Goal: Information Seeking & Learning: Check status

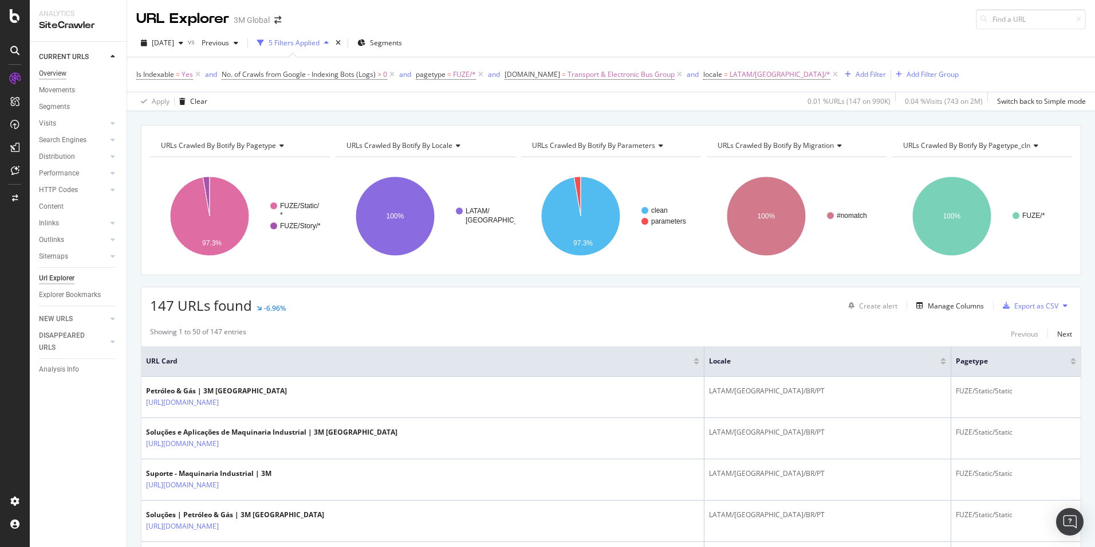
click at [60, 70] on div "Overview" at bounding box center [52, 74] width 27 height 12
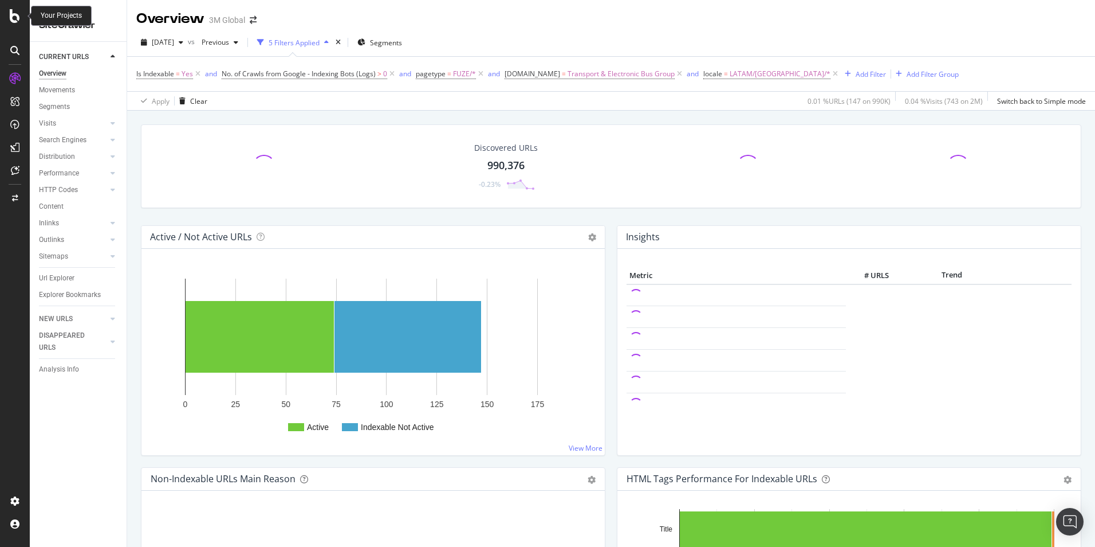
click at [8, 11] on div at bounding box center [14, 16] width 27 height 14
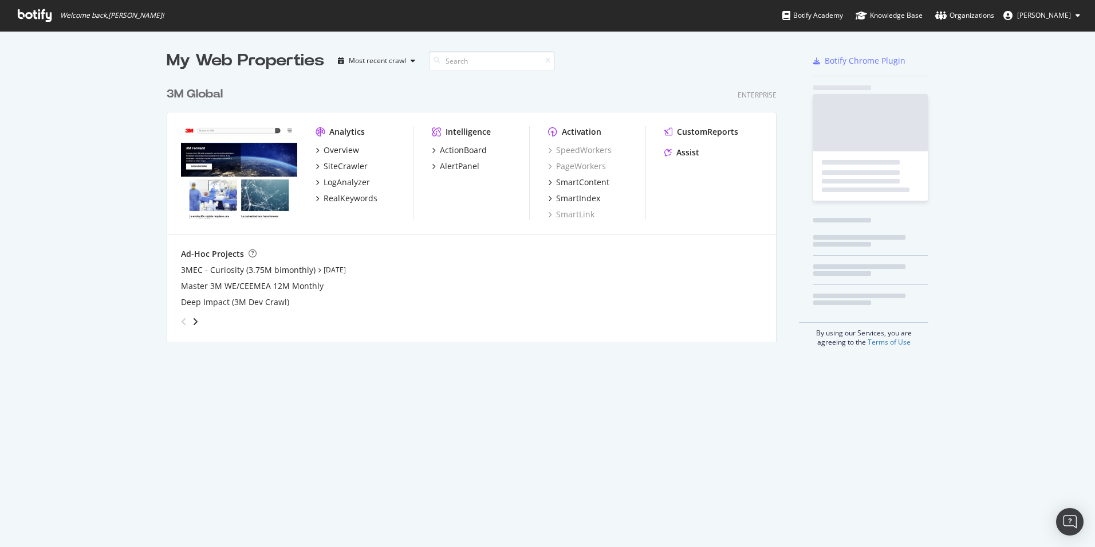
scroll to position [538, 1078]
click at [351, 144] on div "Overview" at bounding box center [342, 149] width 36 height 11
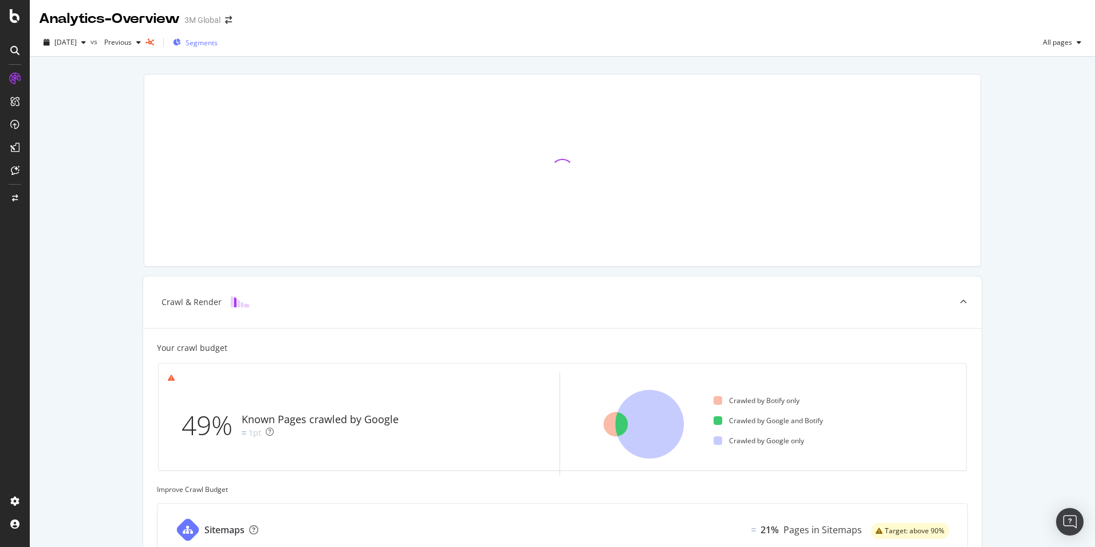
click at [218, 46] on span "Segments" at bounding box center [202, 43] width 32 height 10
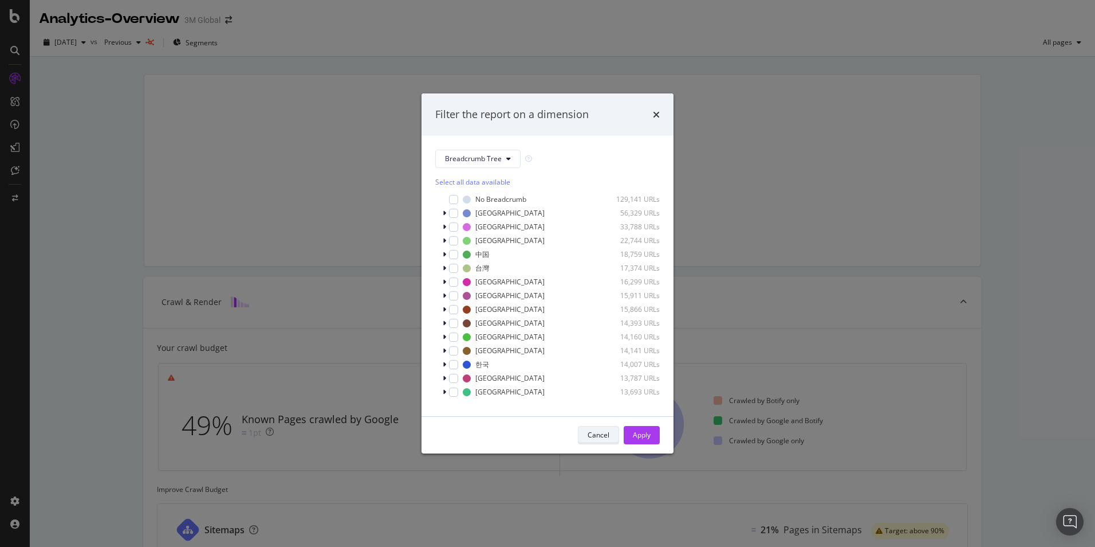
click at [598, 434] on div "Cancel" at bounding box center [599, 435] width 22 height 10
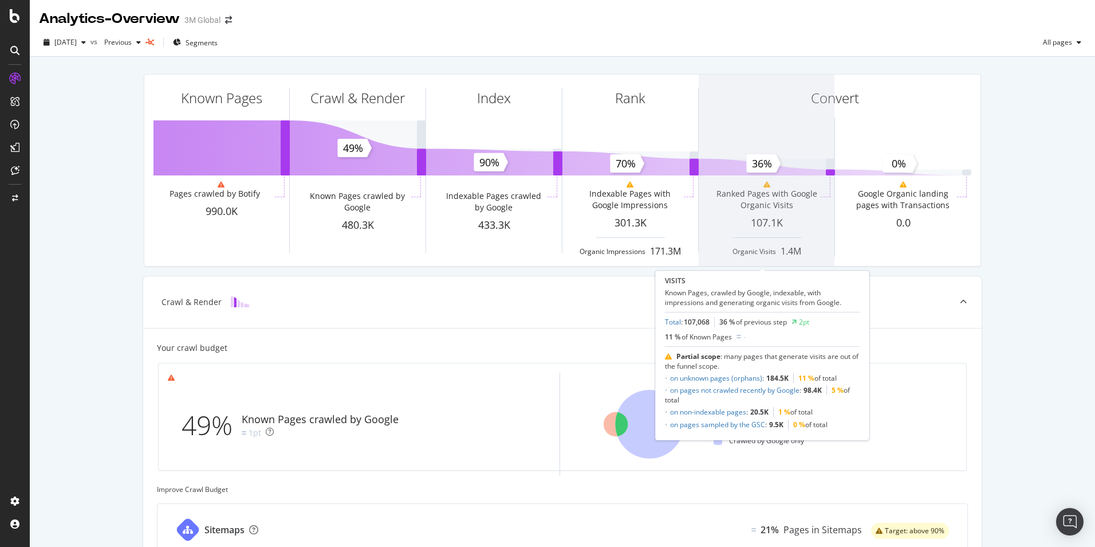
click at [764, 251] on span at bounding box center [767, 169] width 136 height 191
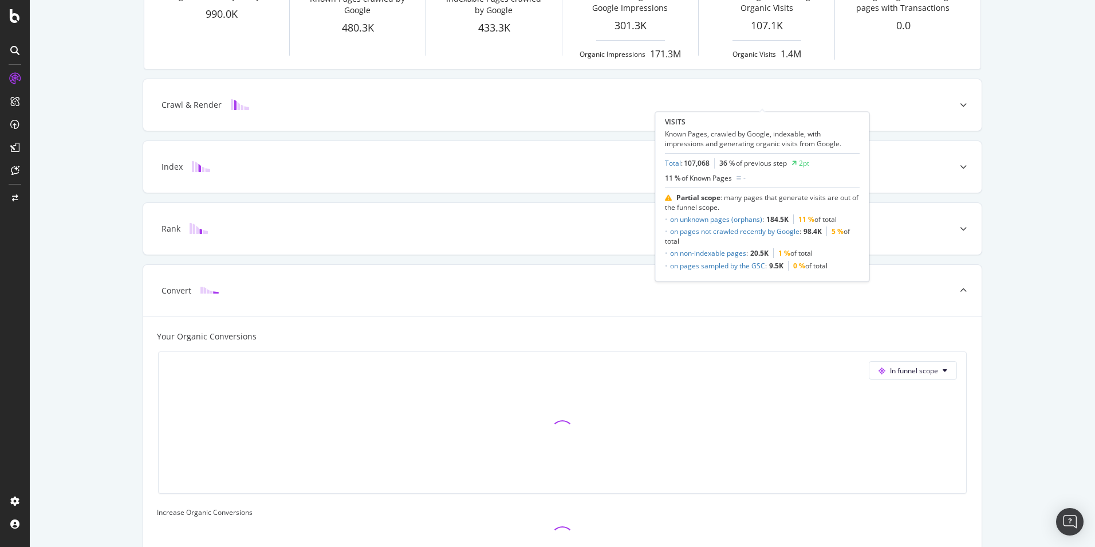
scroll to position [263, 0]
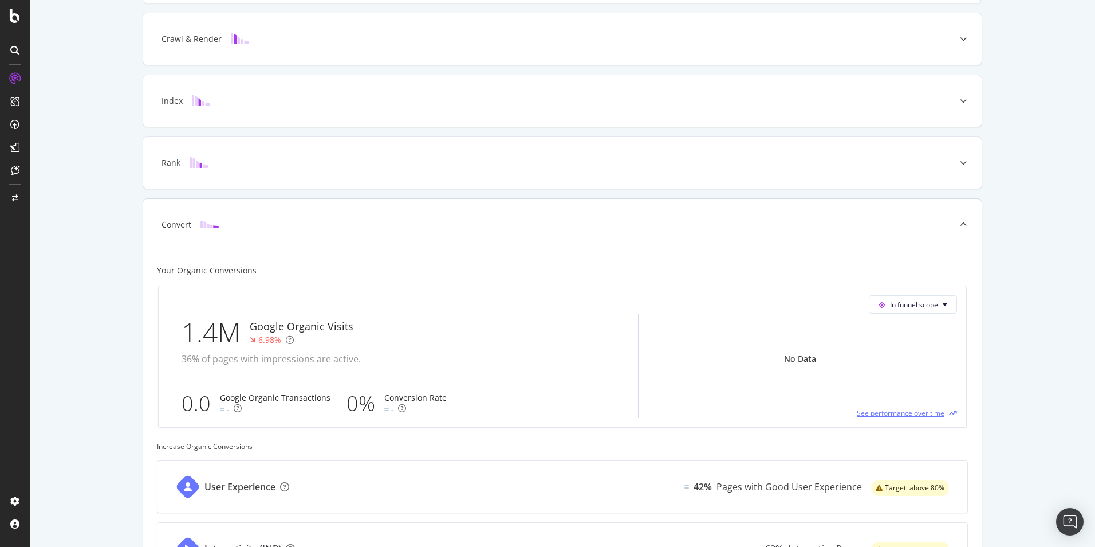
click at [870, 412] on span "See performance over time" at bounding box center [901, 413] width 88 height 10
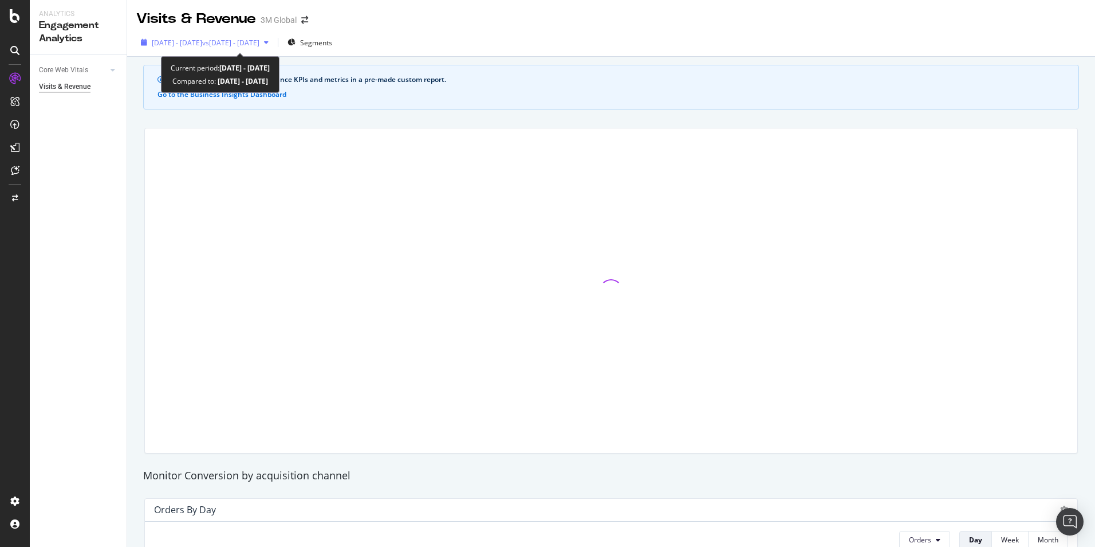
click at [260, 45] on span "vs [DATE] - [DATE]" at bounding box center [230, 43] width 57 height 10
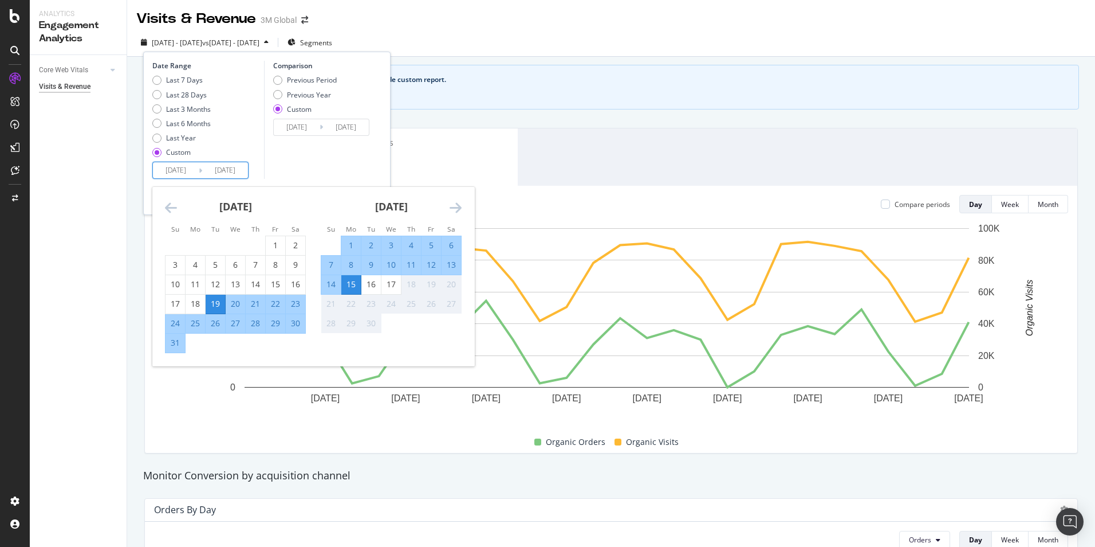
click at [172, 174] on input "[DATE]" at bounding box center [176, 170] width 46 height 16
click at [169, 207] on icon "Move backward to switch to the previous month." at bounding box center [171, 208] width 12 height 14
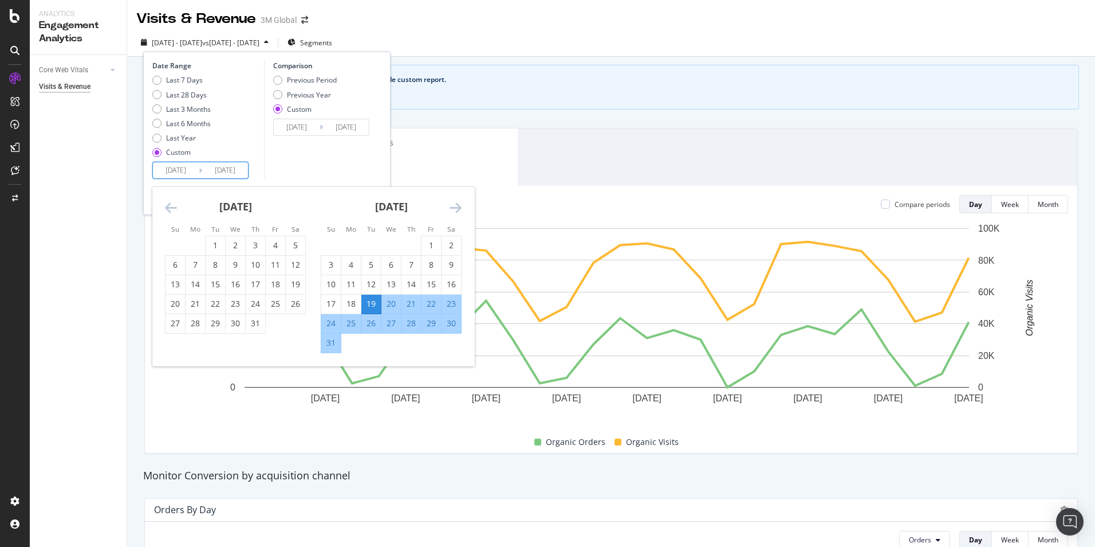
click at [169, 207] on icon "Move backward to switch to the previous month." at bounding box center [171, 208] width 12 height 14
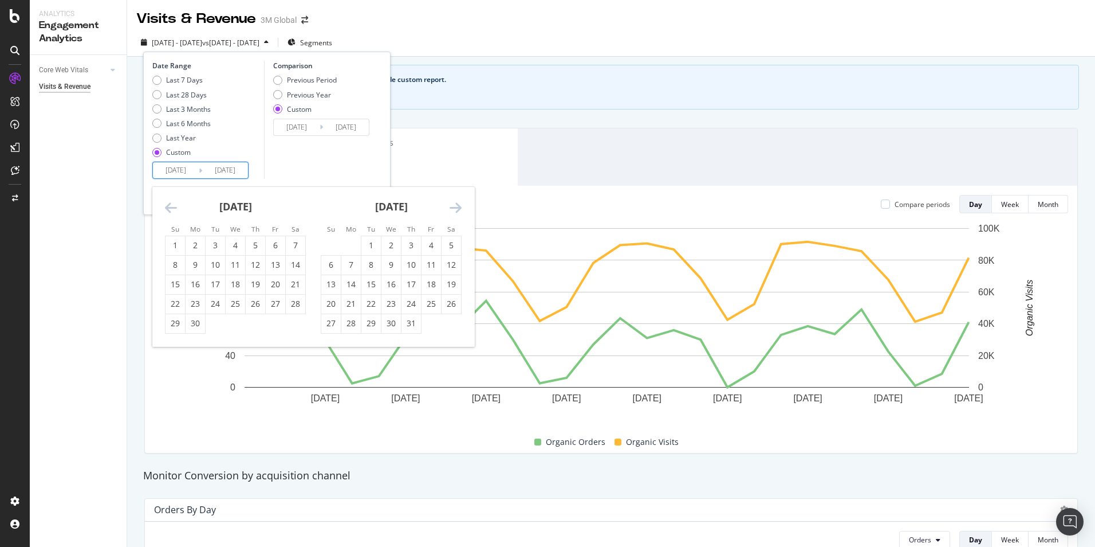
click at [169, 207] on icon "Move backward to switch to the previous month." at bounding box center [171, 208] width 12 height 14
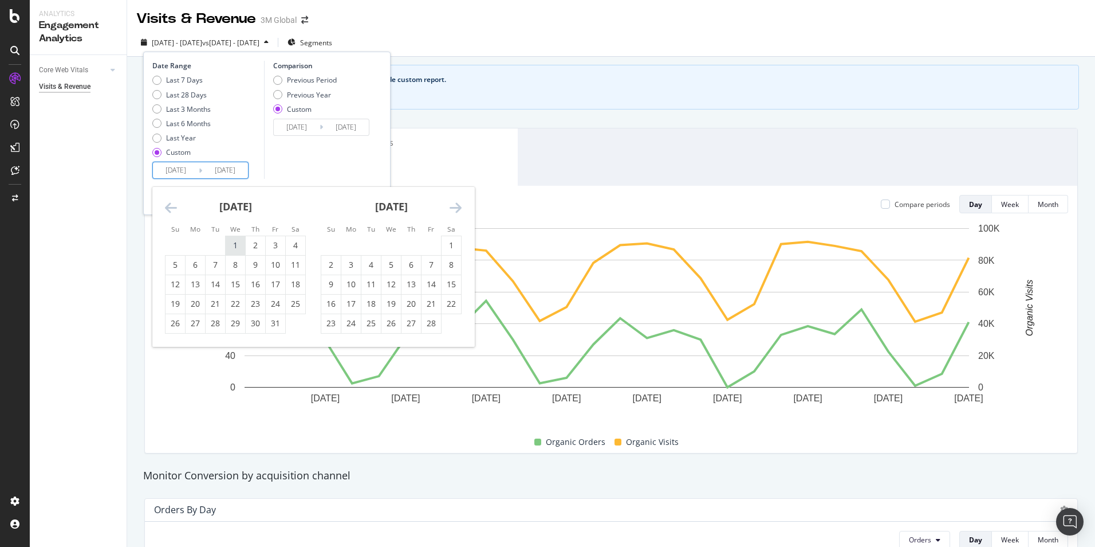
click at [231, 242] on div "1" at bounding box center [235, 244] width 19 height 11
type input "[DATE]"
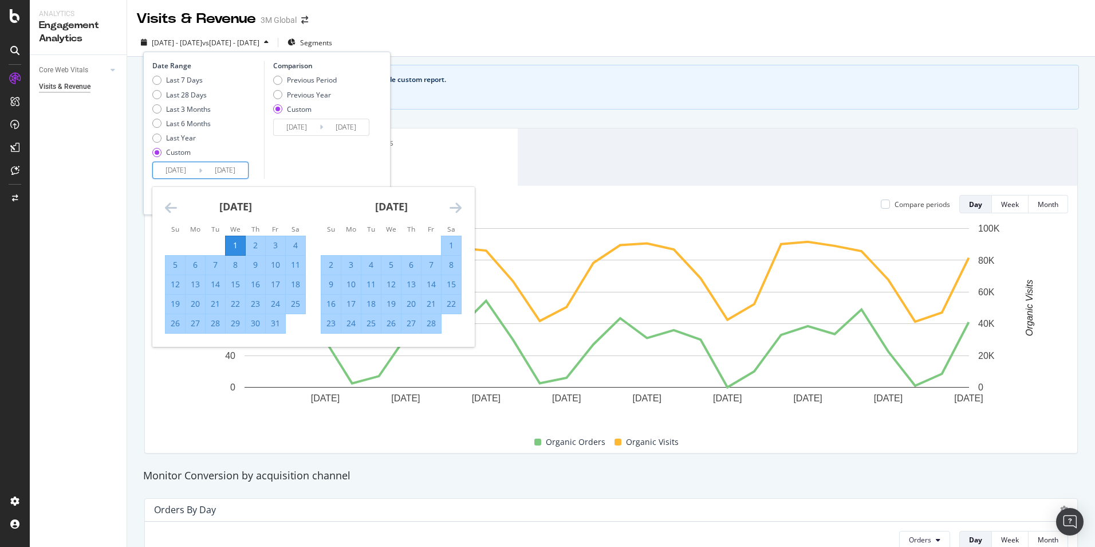
click at [461, 207] on icon "Move forward to switch to the next month." at bounding box center [456, 208] width 12 height 14
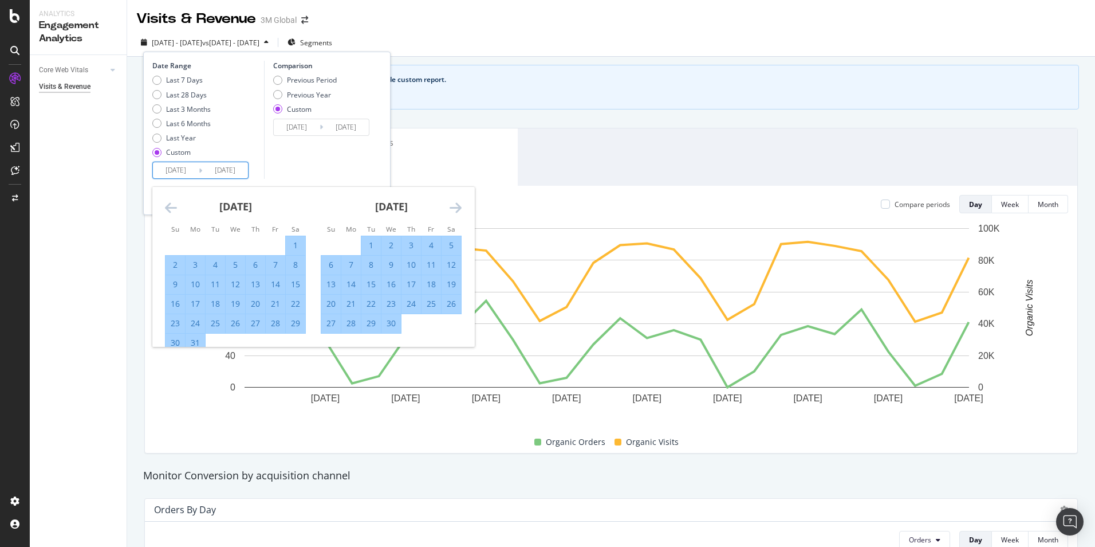
click at [461, 207] on icon "Move forward to switch to the next month." at bounding box center [456, 208] width 12 height 14
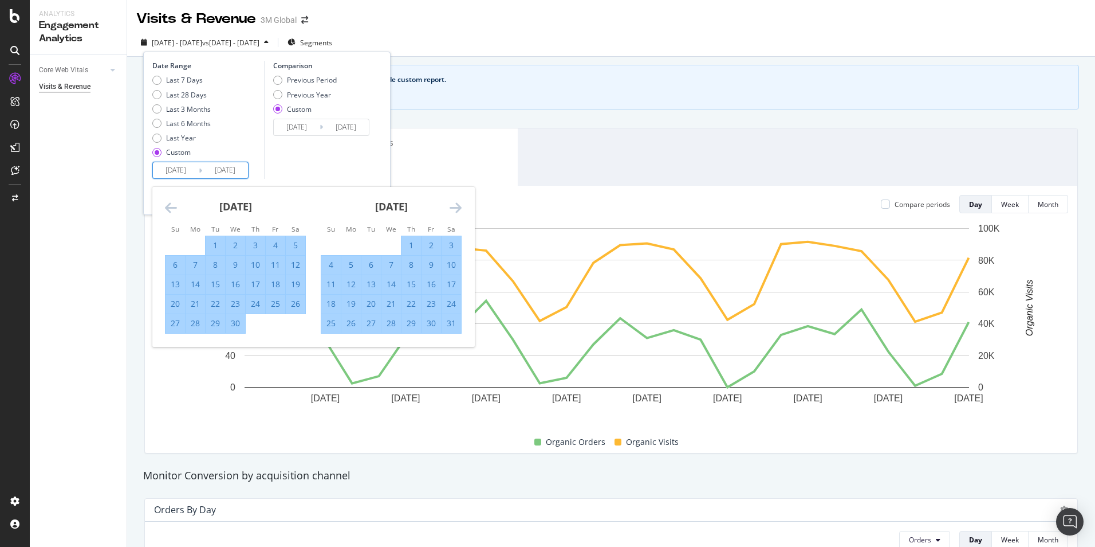
click at [461, 207] on icon "Move forward to switch to the next month." at bounding box center [456, 208] width 12 height 14
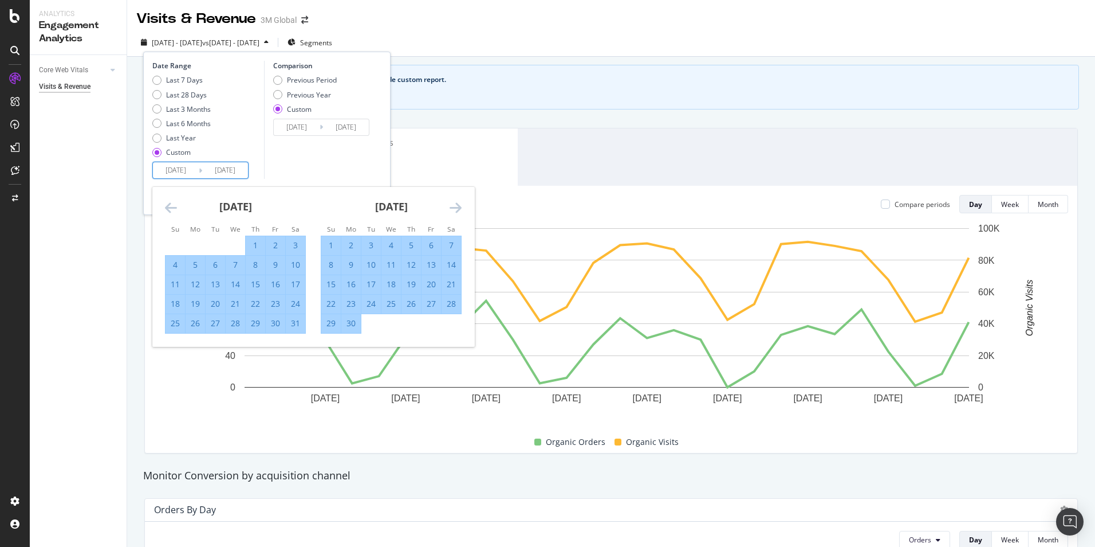
click at [461, 207] on icon "Move forward to switch to the next month." at bounding box center [456, 208] width 12 height 14
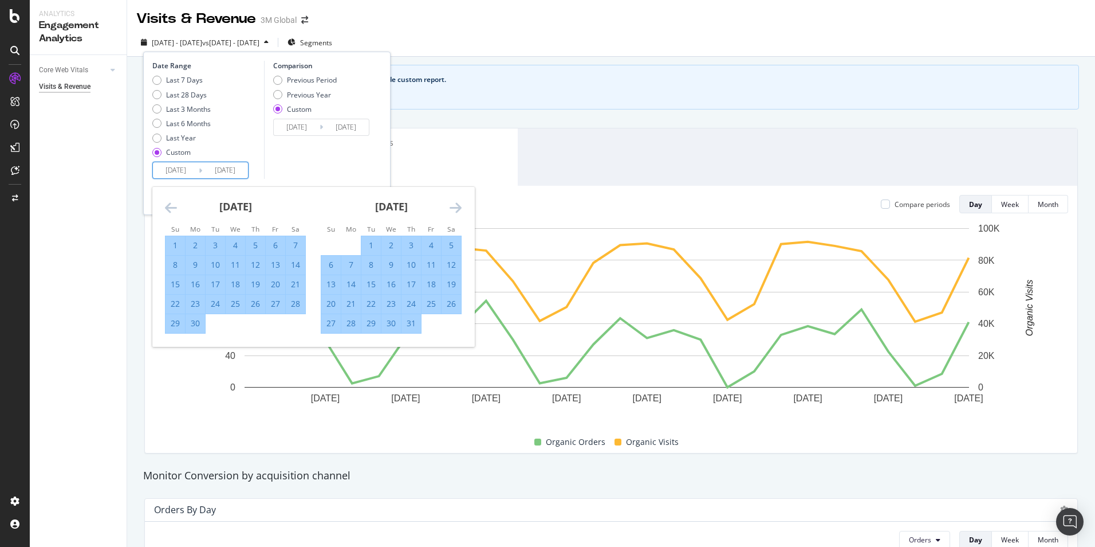
click at [461, 207] on icon "Move forward to switch to the next month." at bounding box center [456, 208] width 12 height 14
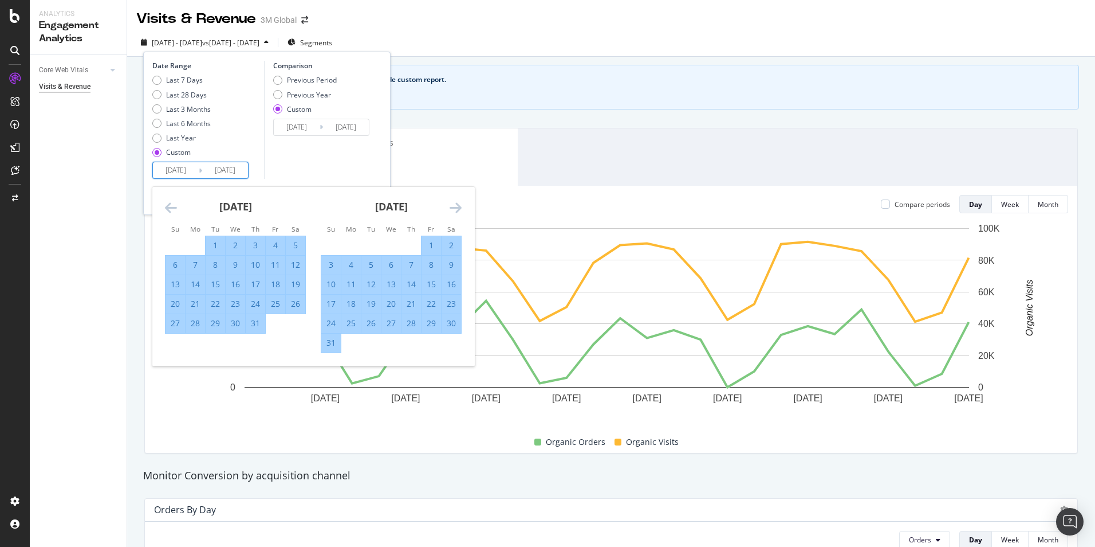
click at [461, 207] on icon "Move forward to switch to the next month." at bounding box center [456, 208] width 12 height 14
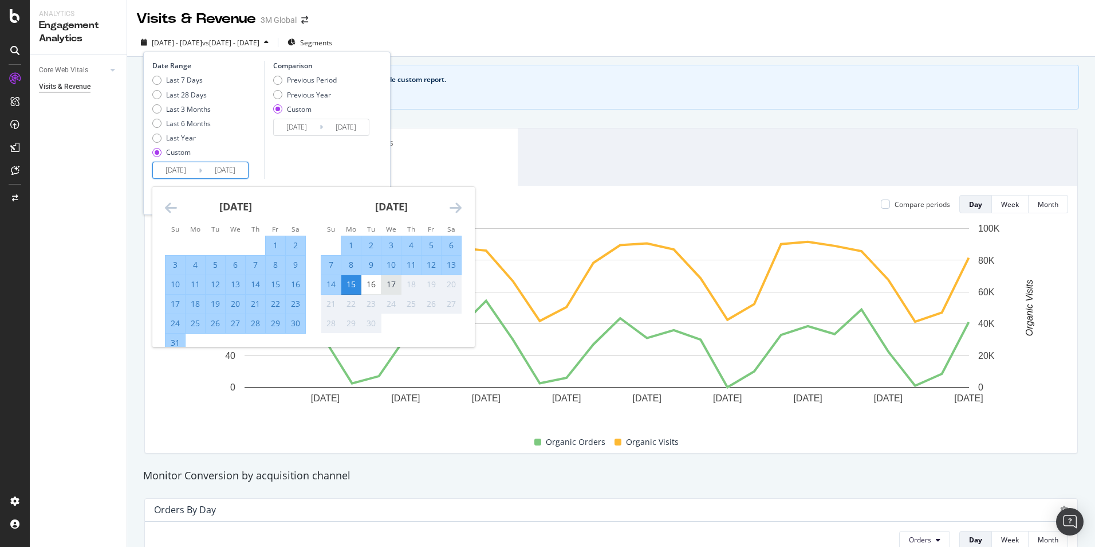
click at [389, 283] on div "17" at bounding box center [391, 283] width 19 height 11
type input "[DATE]"
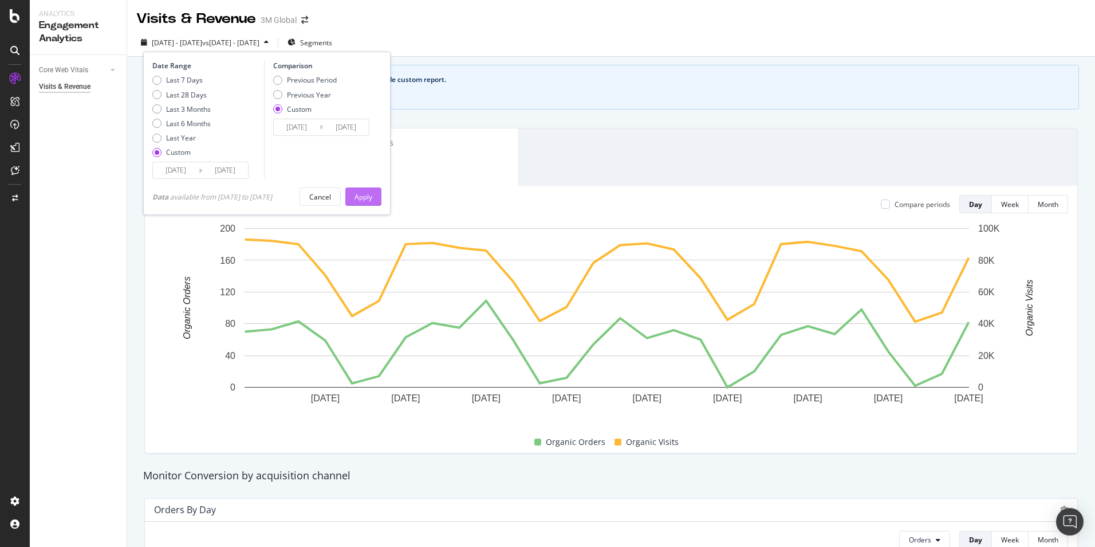
click at [367, 201] on div "Apply" at bounding box center [364, 197] width 18 height 10
